Goal: Task Accomplishment & Management: Complete application form

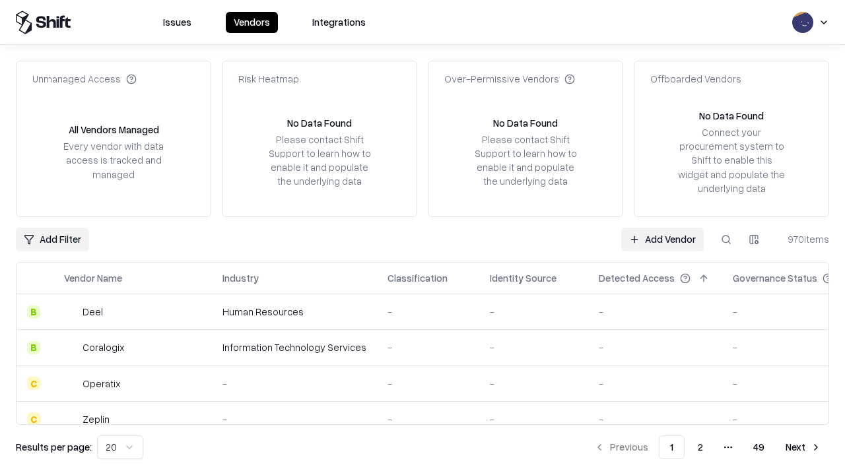
click at [662, 239] on link "Add Vendor" at bounding box center [662, 240] width 82 height 24
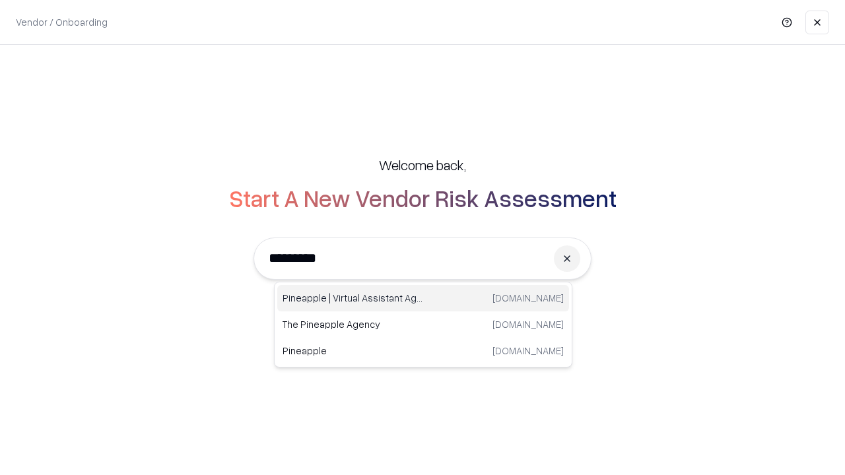
click at [423, 298] on div "Pineapple | Virtual Assistant Agency [DOMAIN_NAME]" at bounding box center [423, 298] width 292 height 26
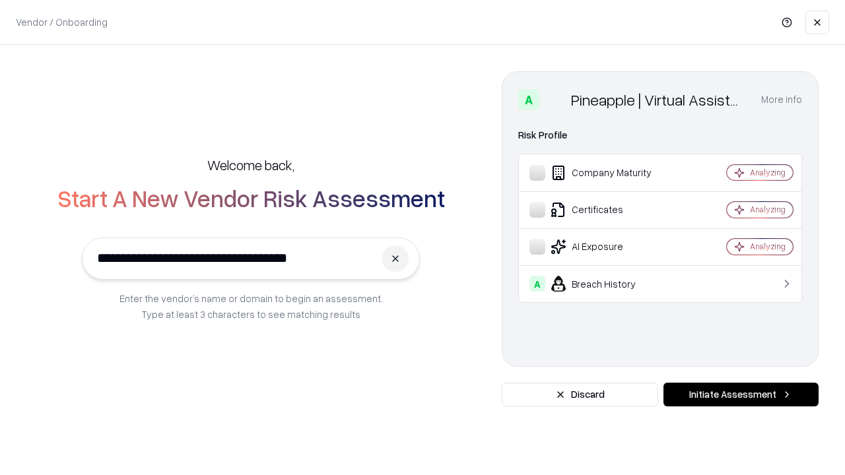
type input "**********"
click at [740, 395] on button "Initiate Assessment" at bounding box center [740, 395] width 155 height 24
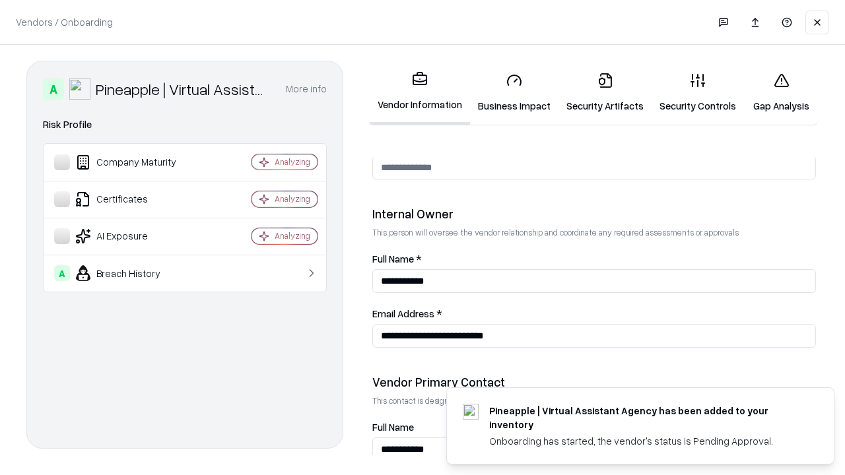
scroll to position [684, 0]
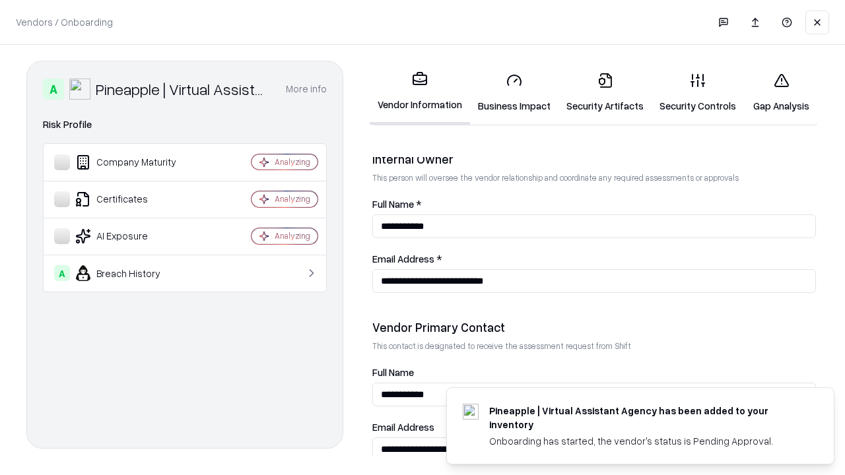
click at [514, 92] on link "Business Impact" at bounding box center [514, 92] width 88 height 61
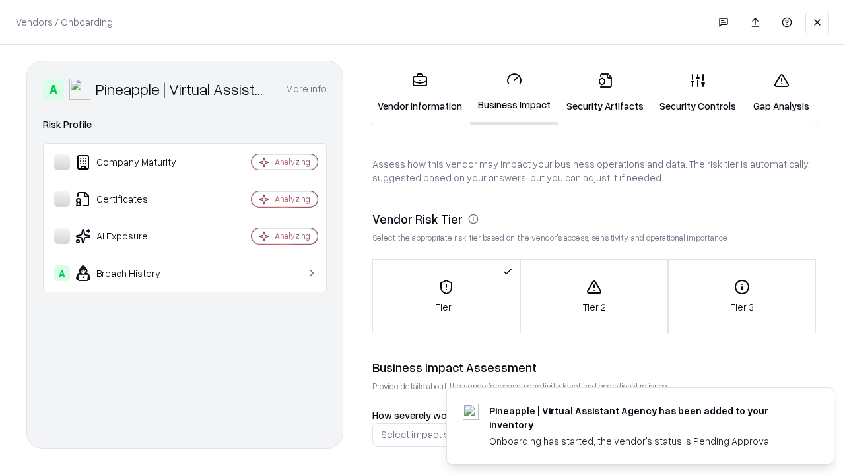
click at [604, 92] on link "Security Artifacts" at bounding box center [604, 92] width 93 height 61
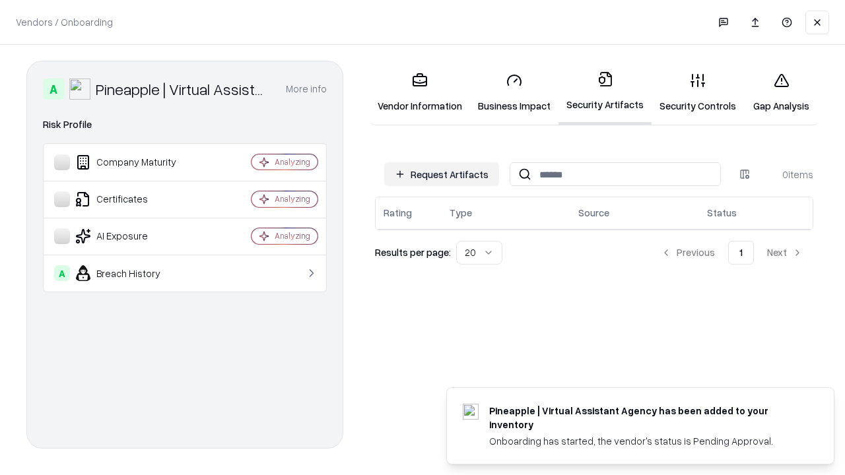
click at [441, 174] on button "Request Artifacts" at bounding box center [441, 174] width 115 height 24
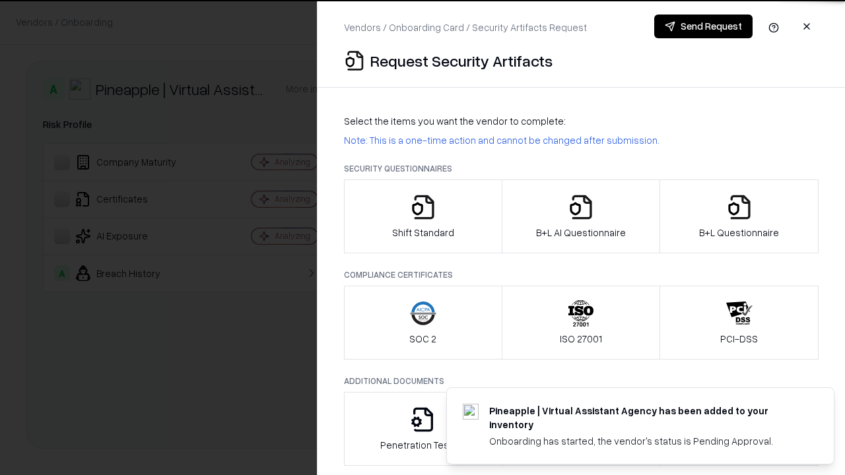
click at [422, 216] on icon "button" at bounding box center [423, 207] width 26 height 26
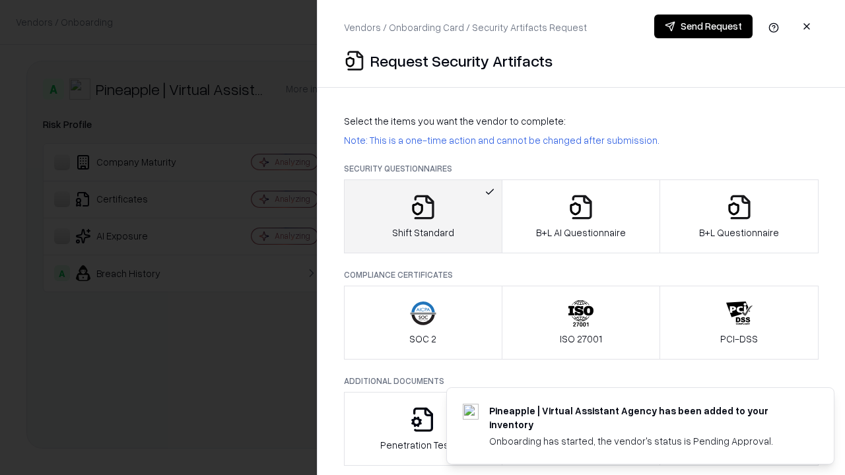
click at [703, 26] on button "Send Request" at bounding box center [703, 27] width 98 height 24
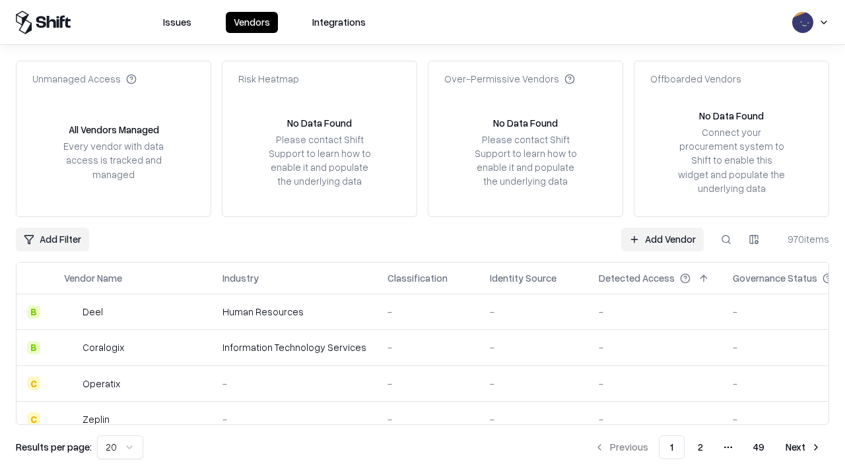
click at [726, 239] on button at bounding box center [726, 240] width 24 height 24
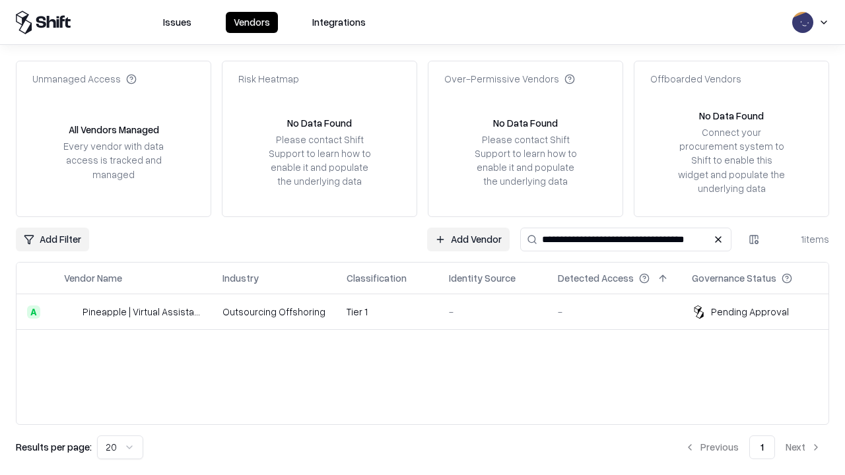
type input "**********"
click at [430, 311] on td "Tier 1" at bounding box center [387, 312] width 102 height 36
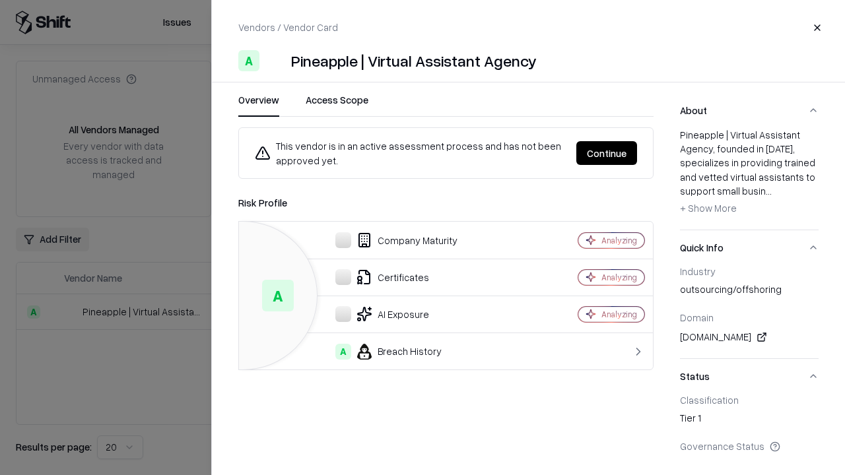
click at [606, 153] on button "Continue" at bounding box center [606, 153] width 61 height 24
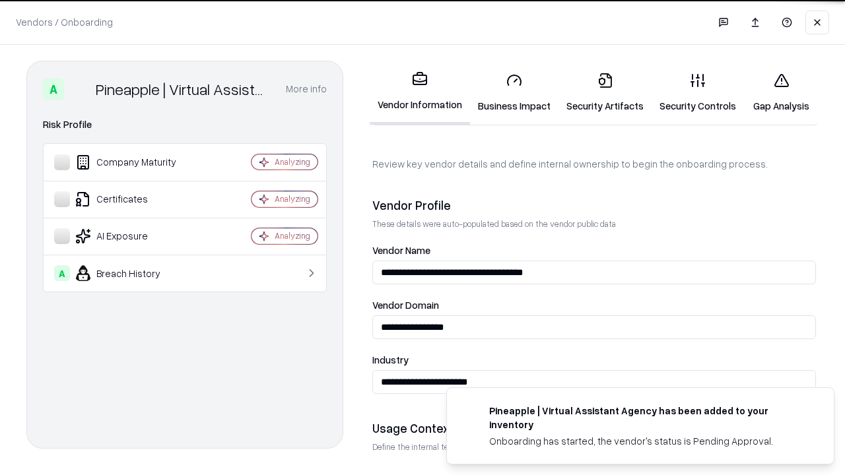
click at [604, 92] on link "Security Artifacts" at bounding box center [604, 92] width 93 height 61
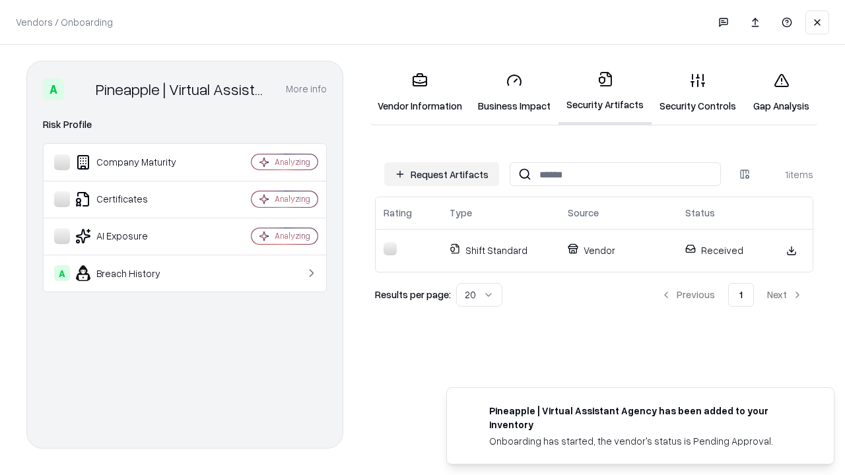
click at [697, 92] on link "Security Controls" at bounding box center [697, 92] width 92 height 61
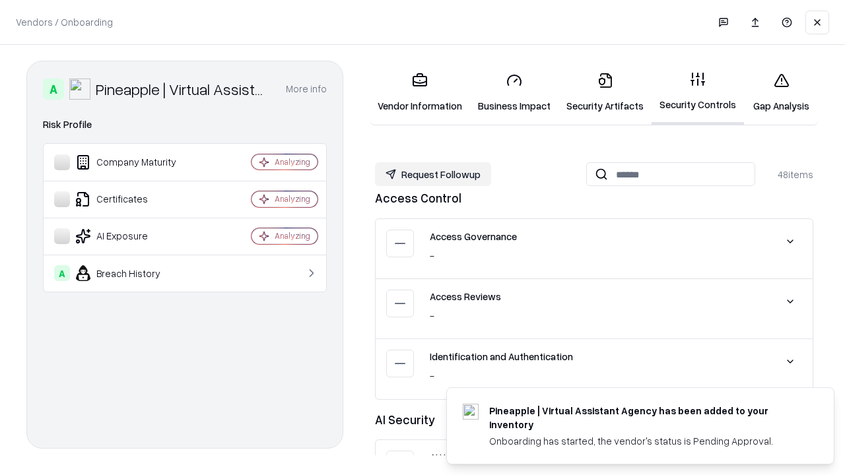
click at [433, 174] on button "Request Followup" at bounding box center [433, 174] width 116 height 24
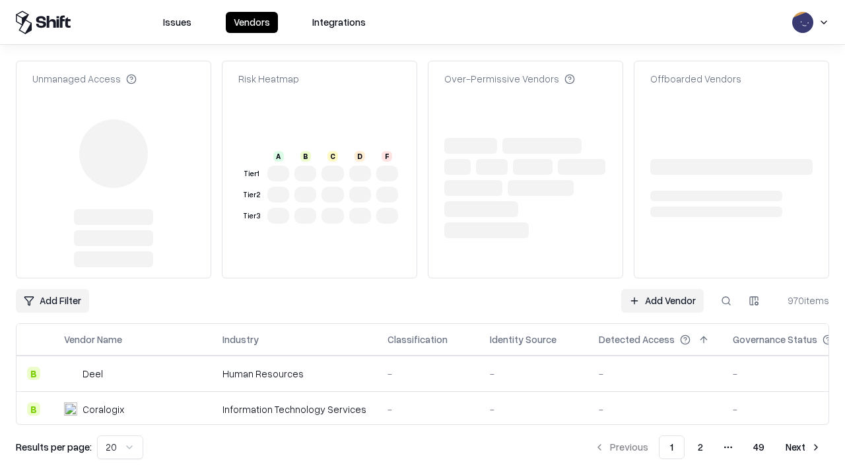
click at [662, 301] on link "Add Vendor" at bounding box center [662, 301] width 82 height 24
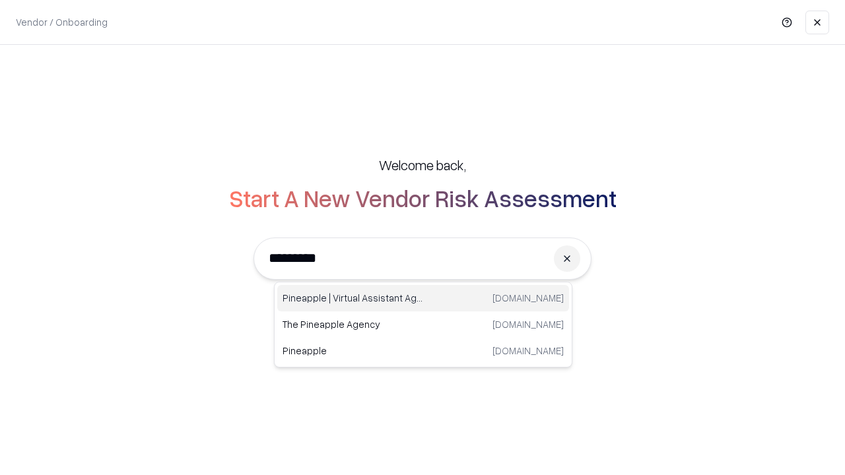
click at [423, 298] on div "Pineapple | Virtual Assistant Agency [DOMAIN_NAME]" at bounding box center [423, 298] width 292 height 26
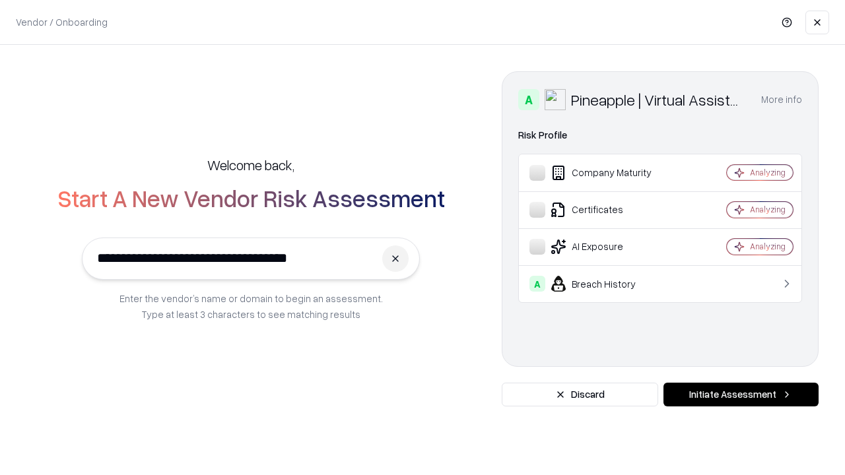
type input "**********"
click at [740, 395] on button "Initiate Assessment" at bounding box center [740, 395] width 155 height 24
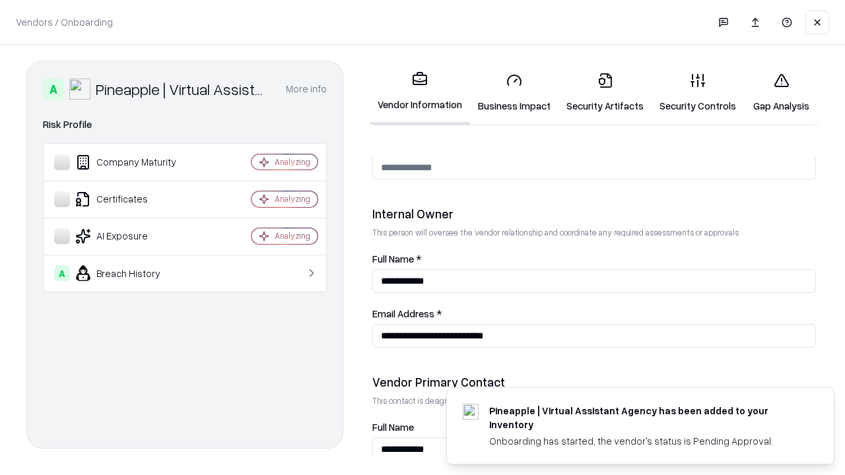
scroll to position [684, 0]
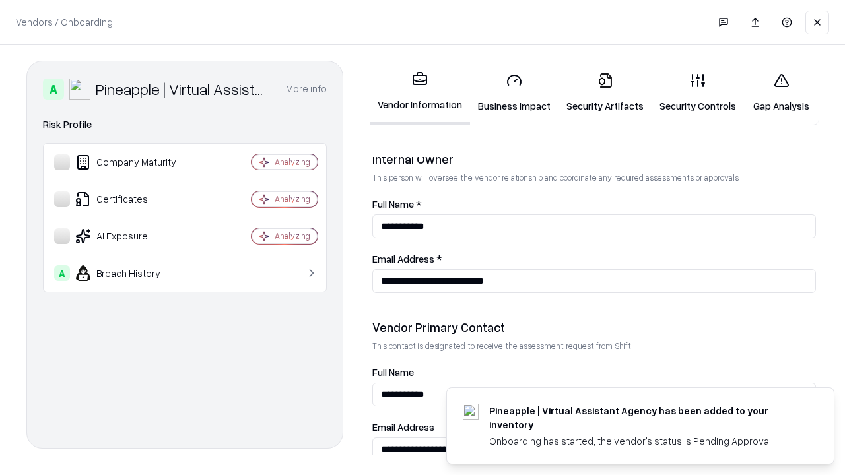
click at [781, 92] on link "Gap Analysis" at bounding box center [781, 92] width 75 height 61
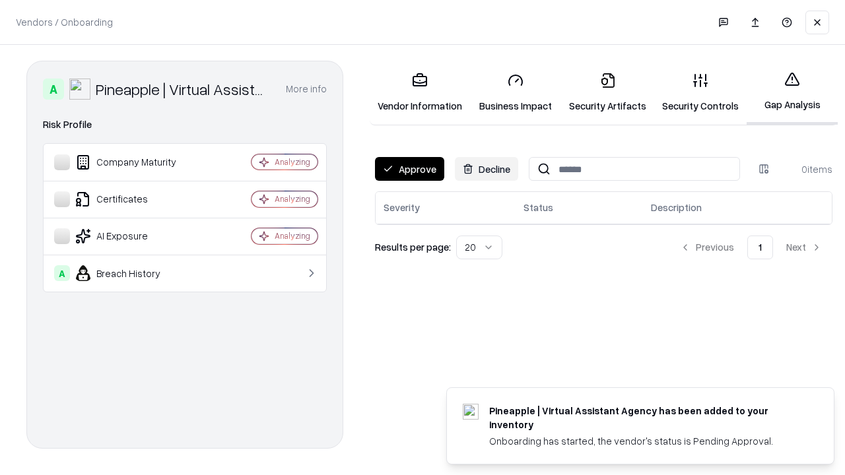
click at [409, 169] on button "Approve" at bounding box center [409, 169] width 69 height 24
